Goal: Information Seeking & Learning: Find specific fact

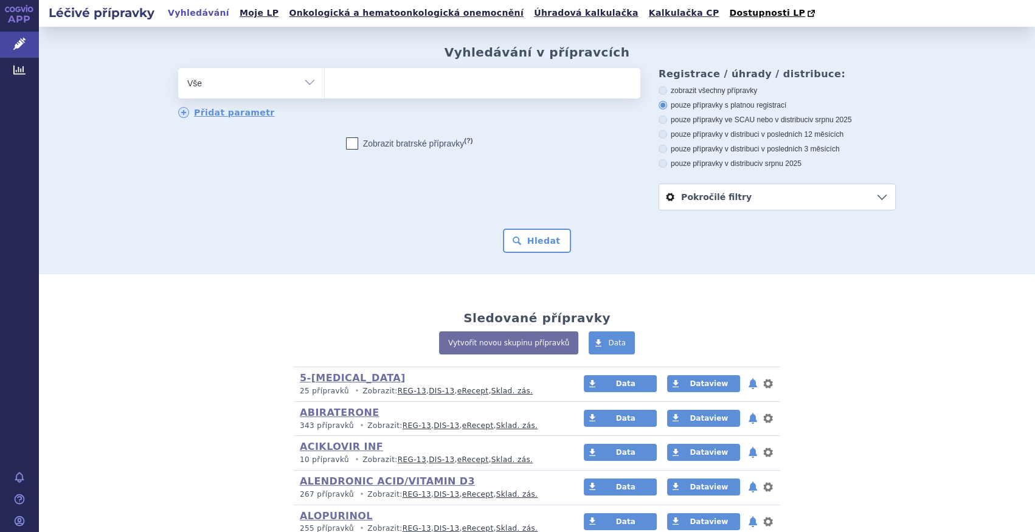
click at [299, 82] on select "Vše Přípravek/SUKL kód MAH VPOIS ATC/Aktivní látka Léková forma Síla" at bounding box center [251, 81] width 146 height 27
select select "filter-atc-group"
click at [178, 69] on select "Vše Přípravek/SUKL kód MAH VPOIS ATC/Aktivní látka Léková forma Síla" at bounding box center [251, 81] width 146 height 27
click at [361, 86] on ul at bounding box center [483, 81] width 316 height 26
click at [325, 86] on select at bounding box center [324, 83] width 1 height 30
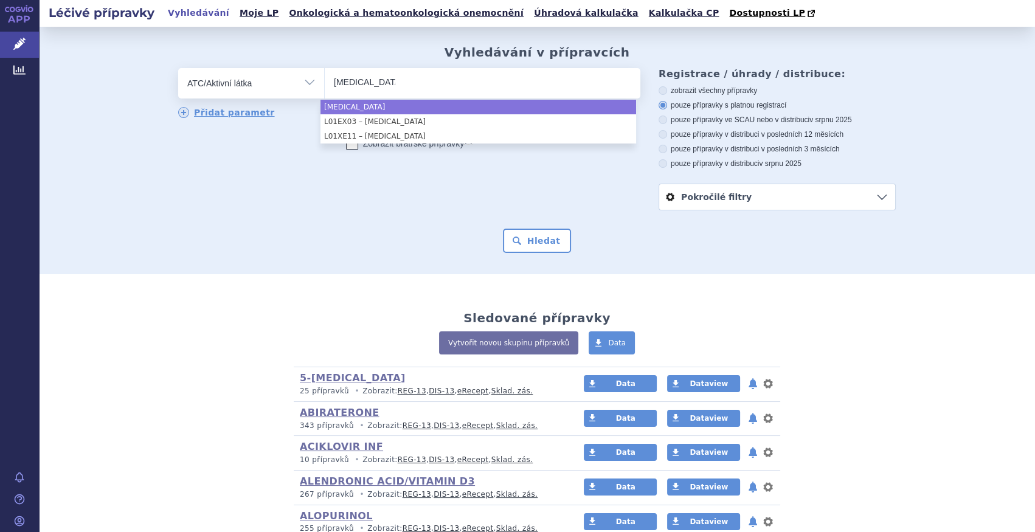
type input "pazopanib"
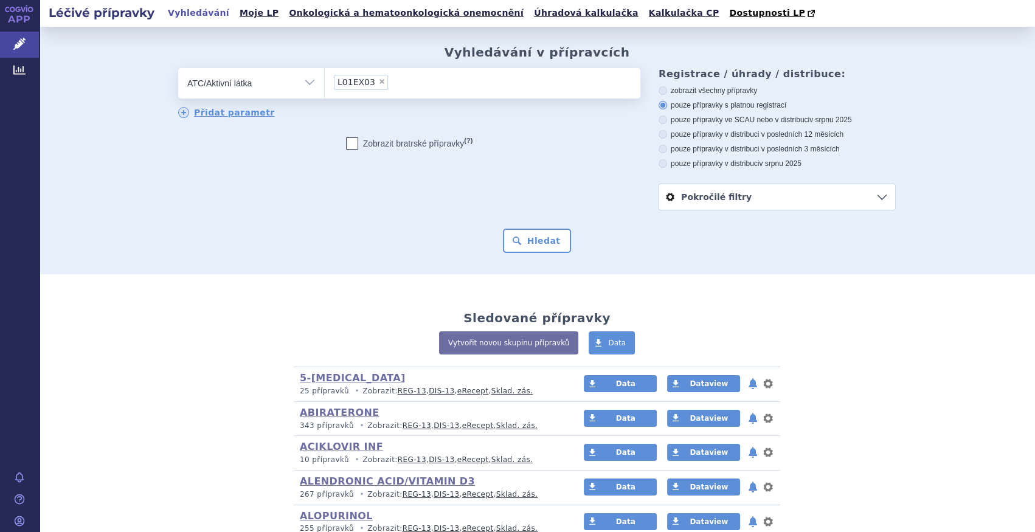
select select "L01EX03"
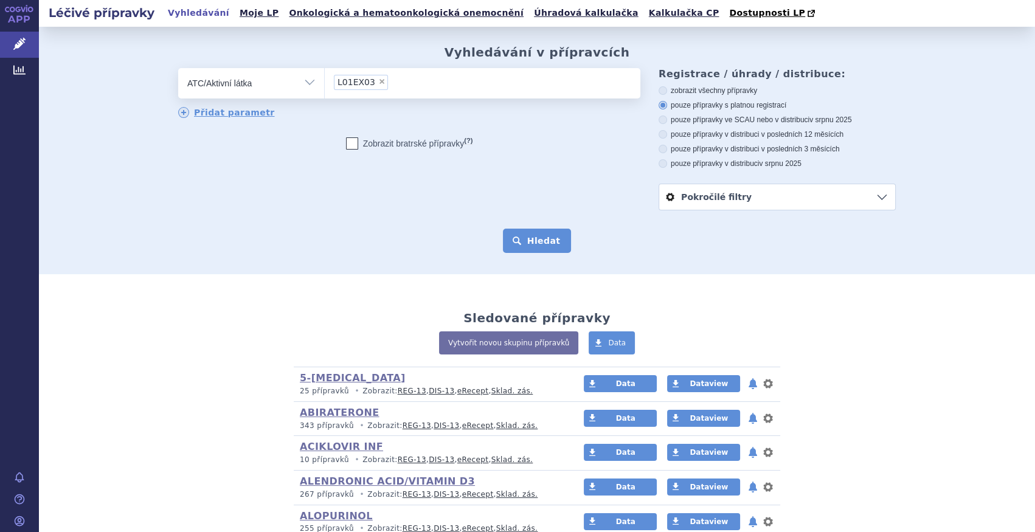
click at [530, 241] on button "Hledat" at bounding box center [537, 241] width 69 height 24
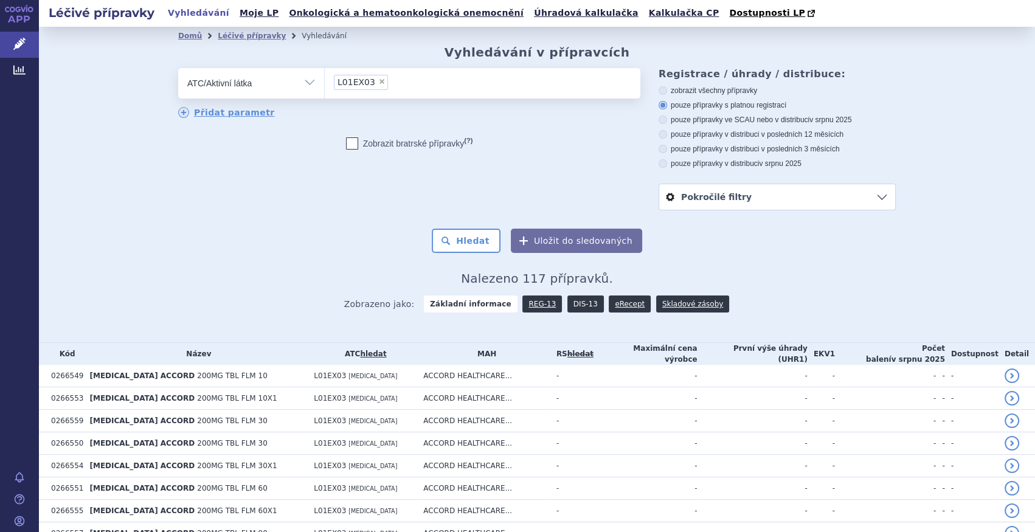
click at [580, 307] on link "DIS-13" at bounding box center [585, 304] width 36 height 17
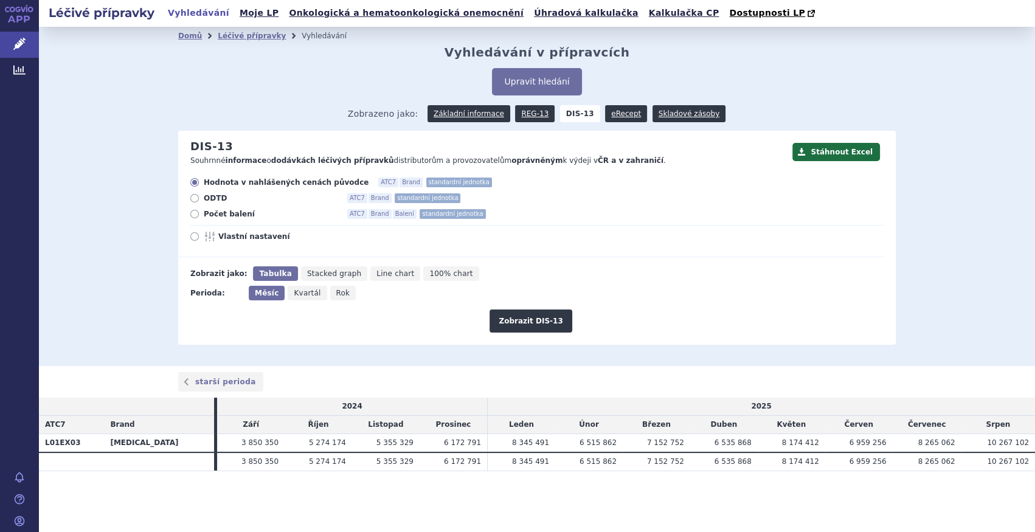
click at [220, 212] on span "Počet balení" at bounding box center [271, 214] width 134 height 10
click at [199, 212] on input "Počet balení ATC7 Brand Balení standardní jednotka" at bounding box center [196, 216] width 8 height 8
radio input "true"
click at [341, 296] on icon "Rok" at bounding box center [343, 293] width 26 height 15
click at [338, 294] on input "Rok" at bounding box center [334, 290] width 8 height 8
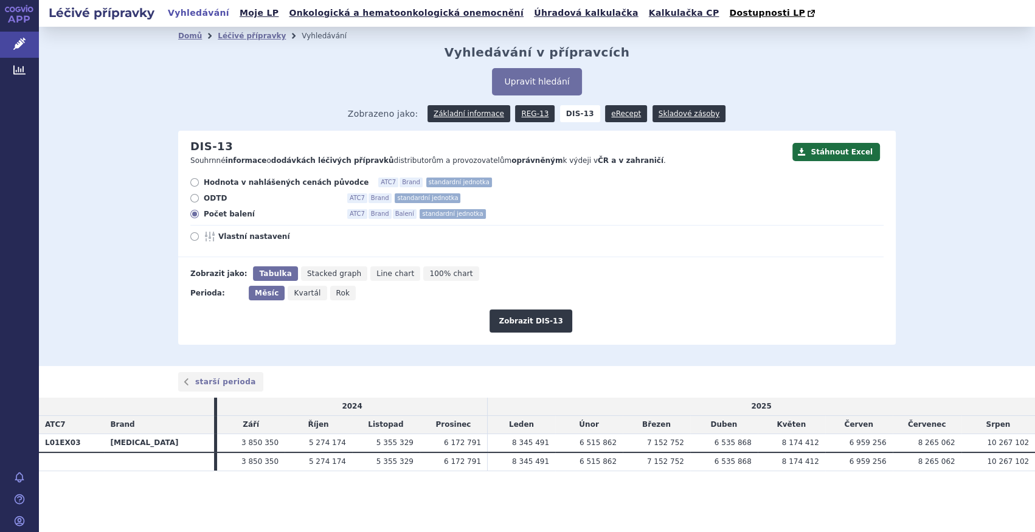
radio input "true"
click at [518, 320] on button "Zobrazit DIS-13" at bounding box center [531, 321] width 82 height 23
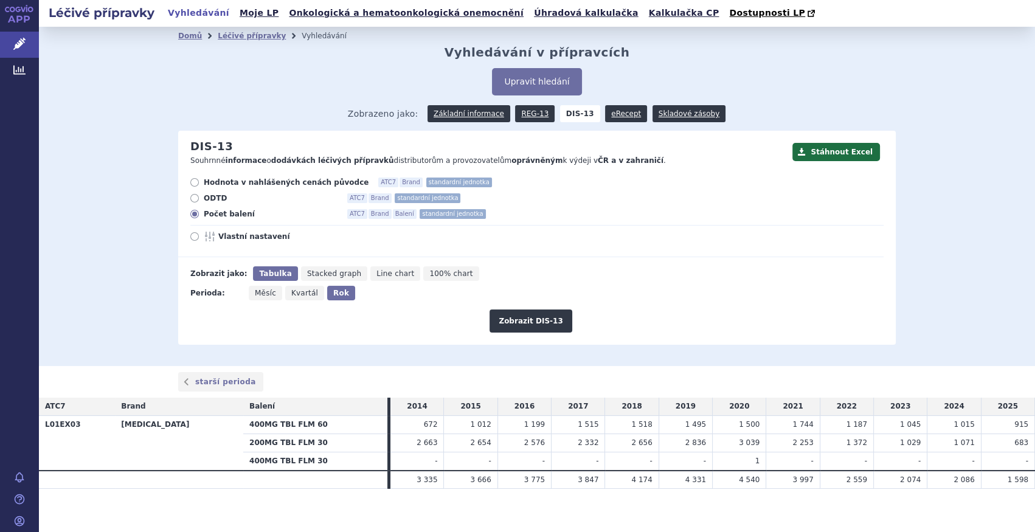
click at [291, 296] on span "Kvartál" at bounding box center [304, 293] width 27 height 9
click at [285, 294] on input "Kvartál" at bounding box center [289, 290] width 8 height 8
radio input "true"
click at [255, 292] on span "Měsíc" at bounding box center [265, 293] width 21 height 9
click at [255, 292] on input "Měsíc" at bounding box center [253, 290] width 8 height 8
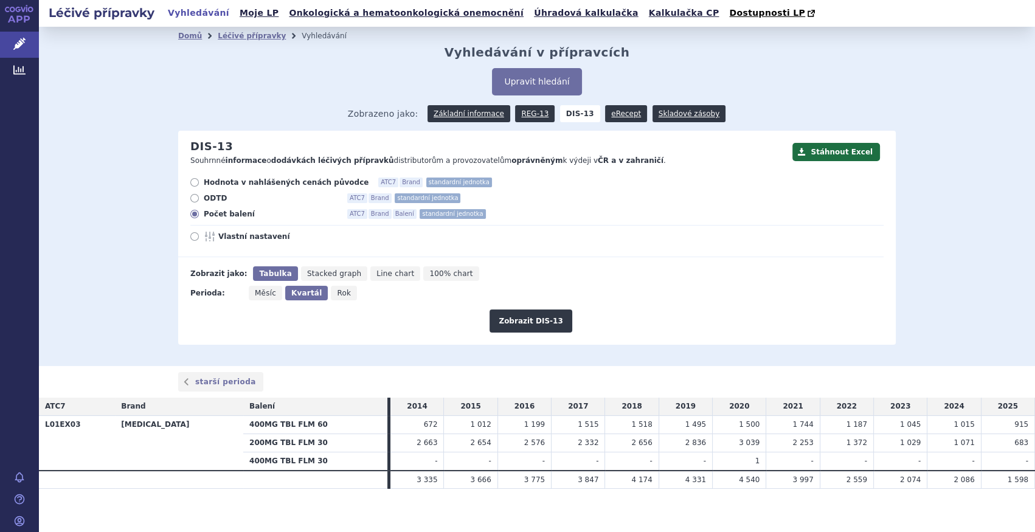
radio input "true"
click at [505, 316] on button "Zobrazit DIS-13" at bounding box center [531, 321] width 82 height 23
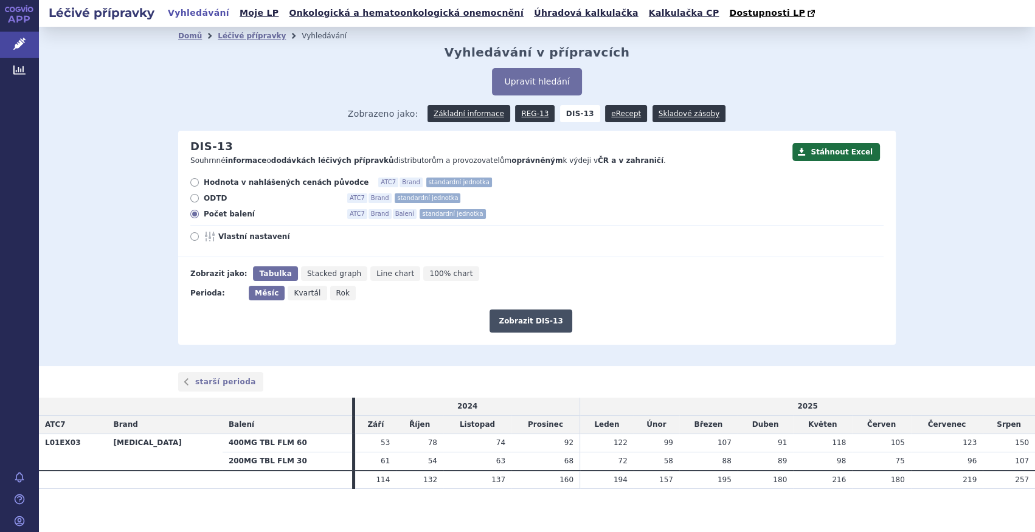
click at [505, 320] on button "Zobrazit DIS-13" at bounding box center [531, 321] width 82 height 23
click at [339, 290] on icon "Rok" at bounding box center [343, 293] width 26 height 15
click at [338, 290] on input "Rok" at bounding box center [334, 290] width 8 height 8
radio input "true"
click at [556, 326] on button "Zobrazit DIS-13" at bounding box center [531, 321] width 82 height 23
